Goal: Information Seeking & Learning: Learn about a topic

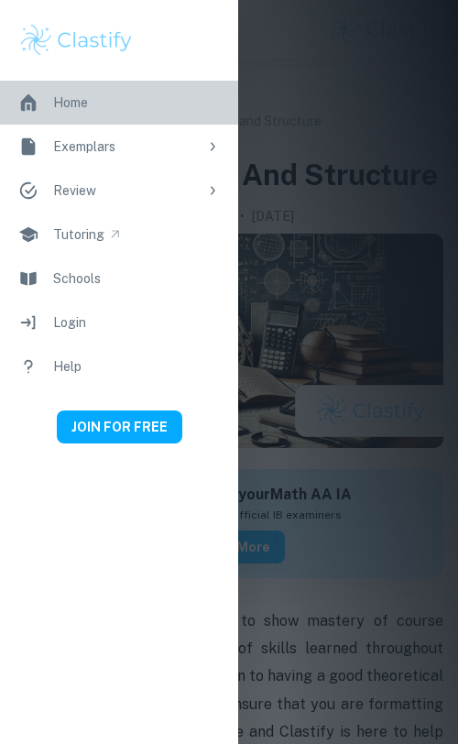
click at [92, 101] on link "Home" at bounding box center [119, 103] width 238 height 44
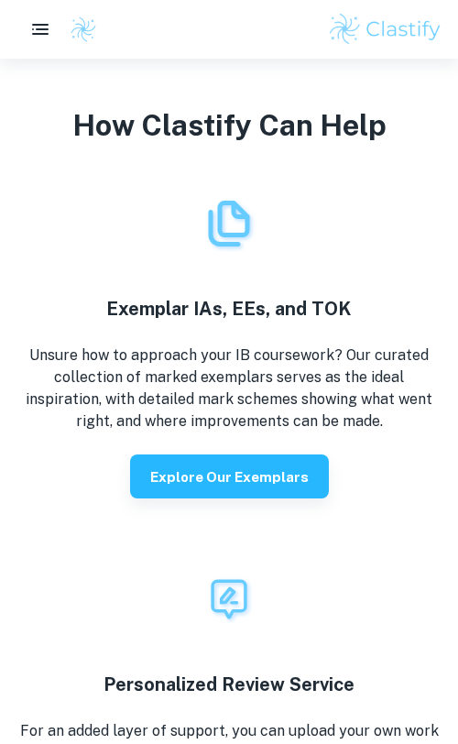
scroll to position [3160, 0]
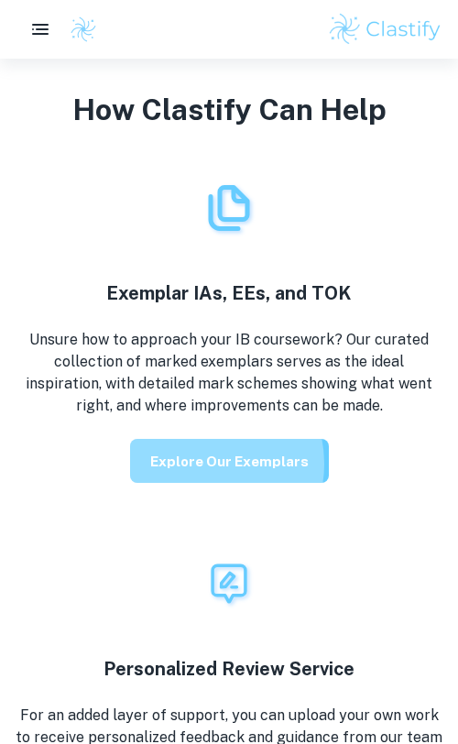
click at [205, 464] on button "Explore our exemplars" at bounding box center [229, 461] width 199 height 44
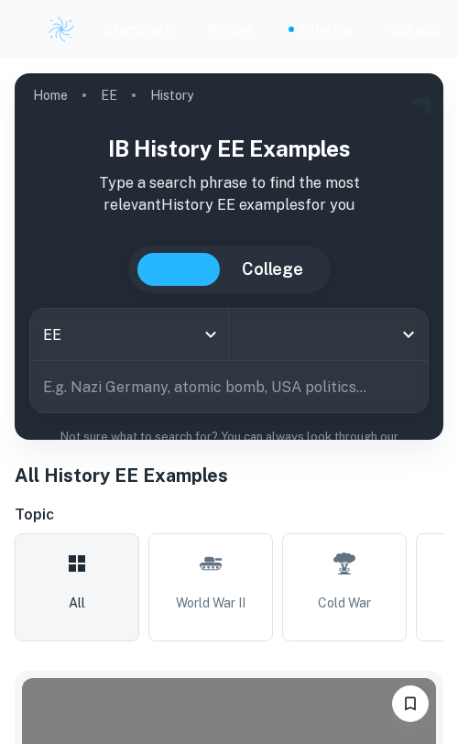
type input "History"
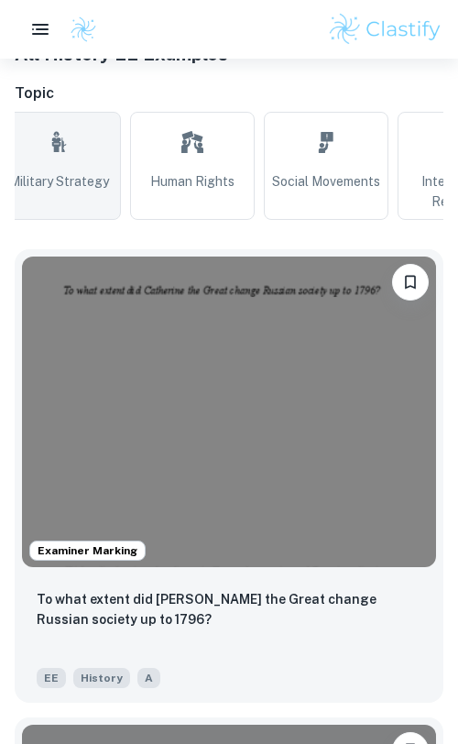
scroll to position [0, 1587]
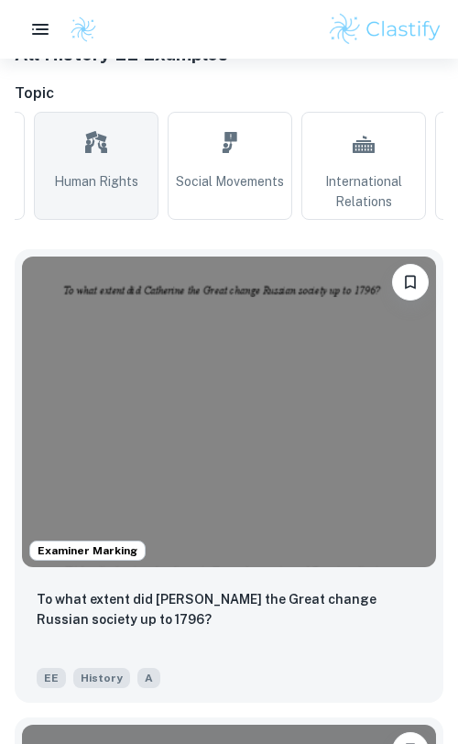
click at [96, 182] on span "Human Rights" at bounding box center [96, 181] width 84 height 20
type input "Human Rights"
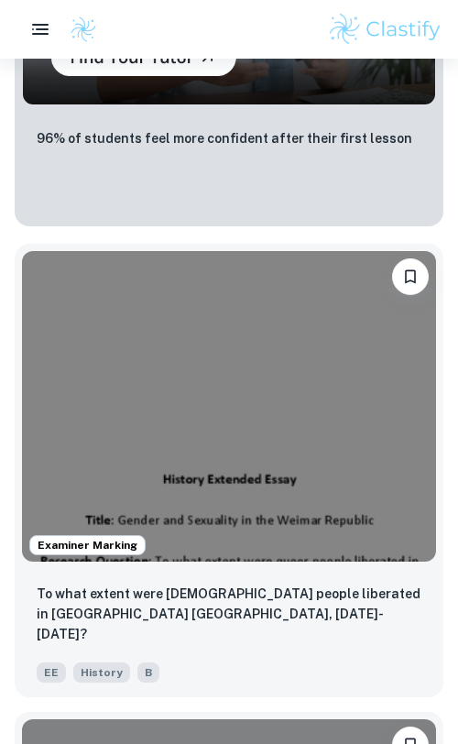
scroll to position [3847, 0]
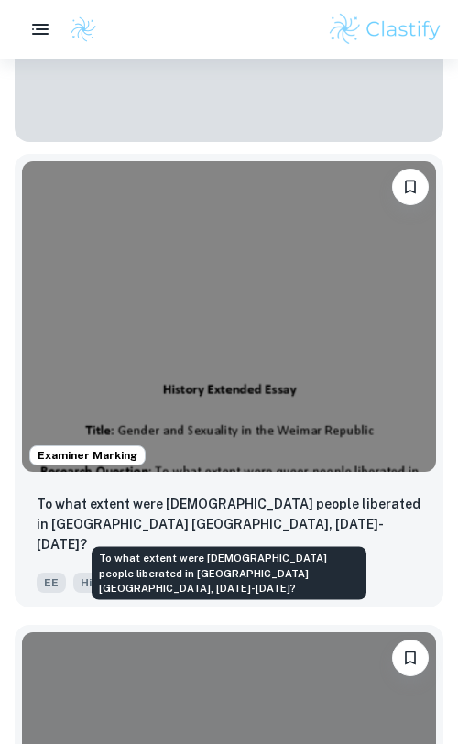
click at [236, 506] on p "To what extent were [DEMOGRAPHIC_DATA] people liberated in [GEOGRAPHIC_DATA] [G…" at bounding box center [229, 524] width 385 height 60
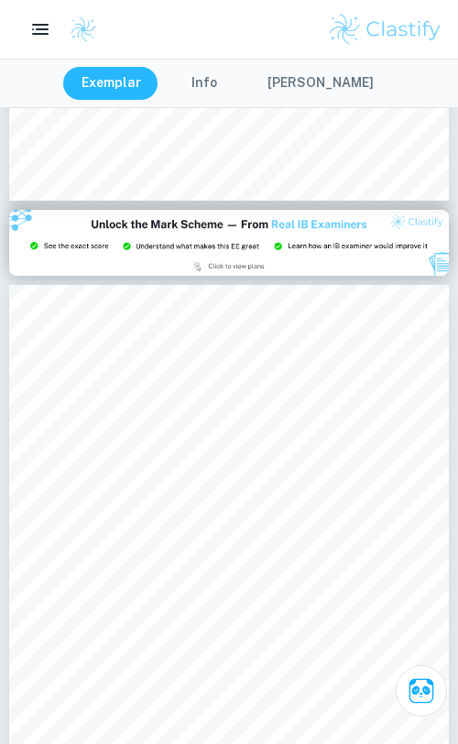
scroll to position [1263, 0]
